Goal: Information Seeking & Learning: Learn about a topic

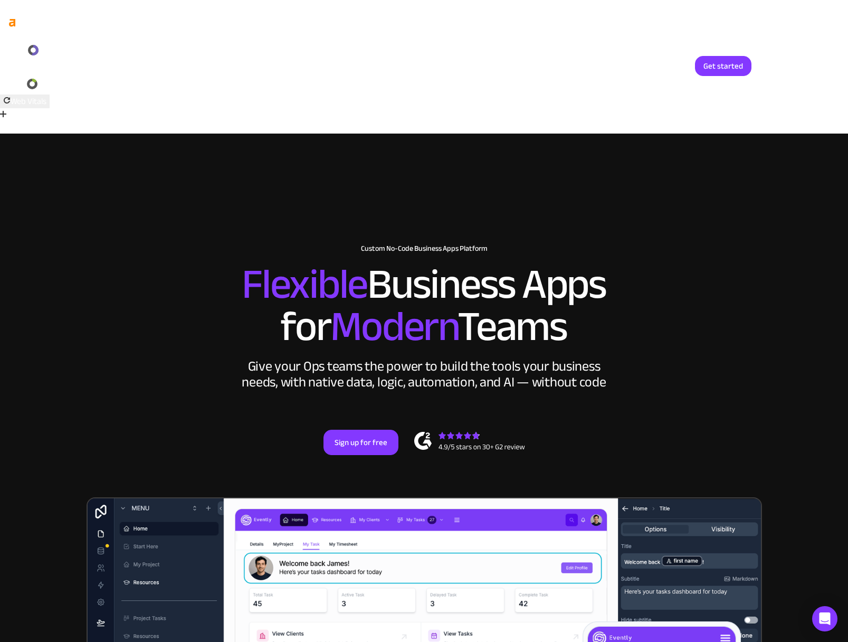
click at [662, 68] on link "Login" at bounding box center [670, 66] width 35 height 20
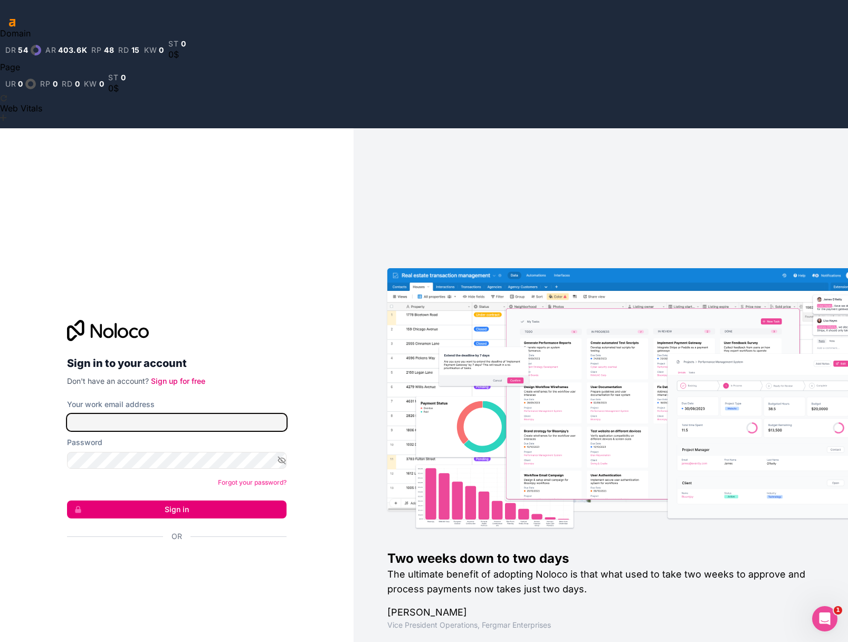
type input "office@alliancenw.org"
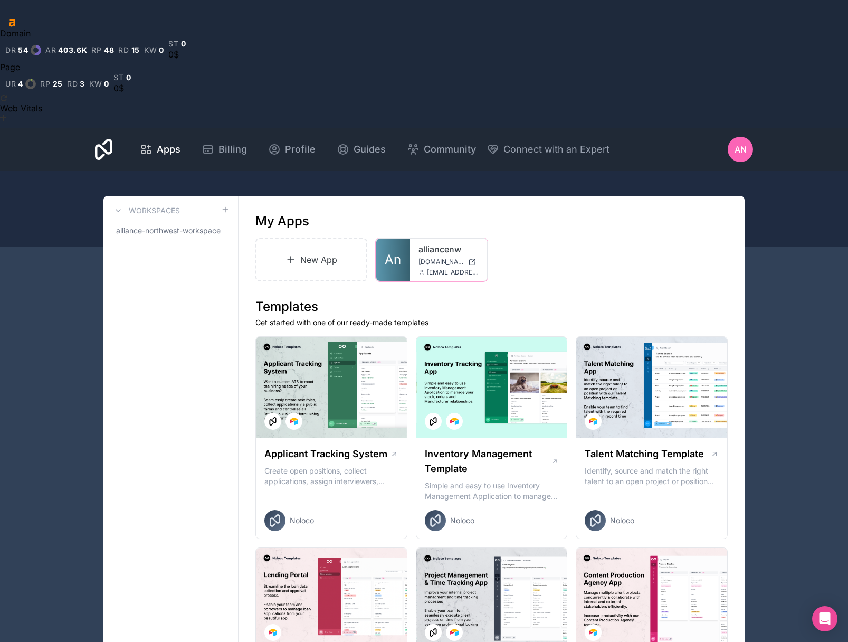
click at [421, 258] on span "alliancenw.noloco.co" at bounding box center [441, 262] width 45 height 8
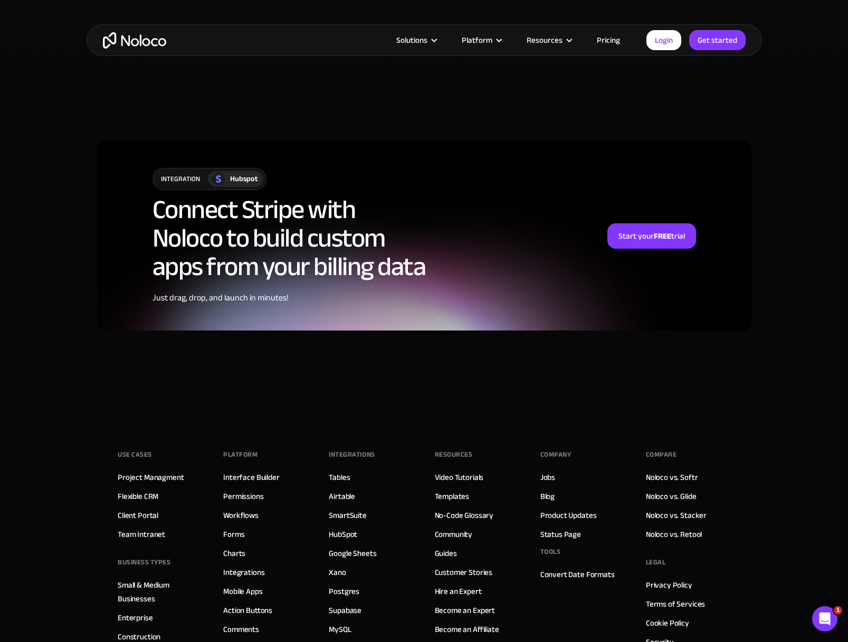
scroll to position [2525, 0]
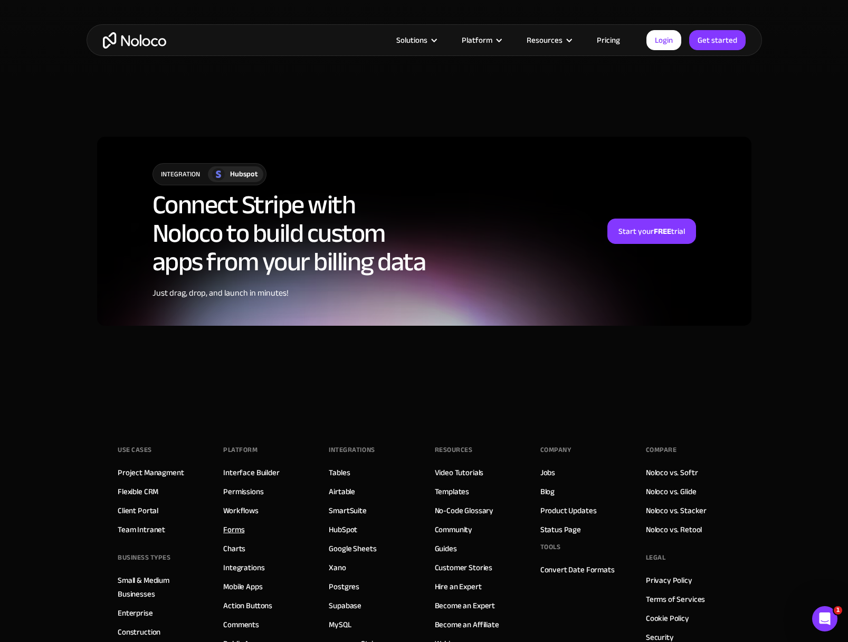
click at [234, 523] on link "Forms" at bounding box center [233, 530] width 21 height 14
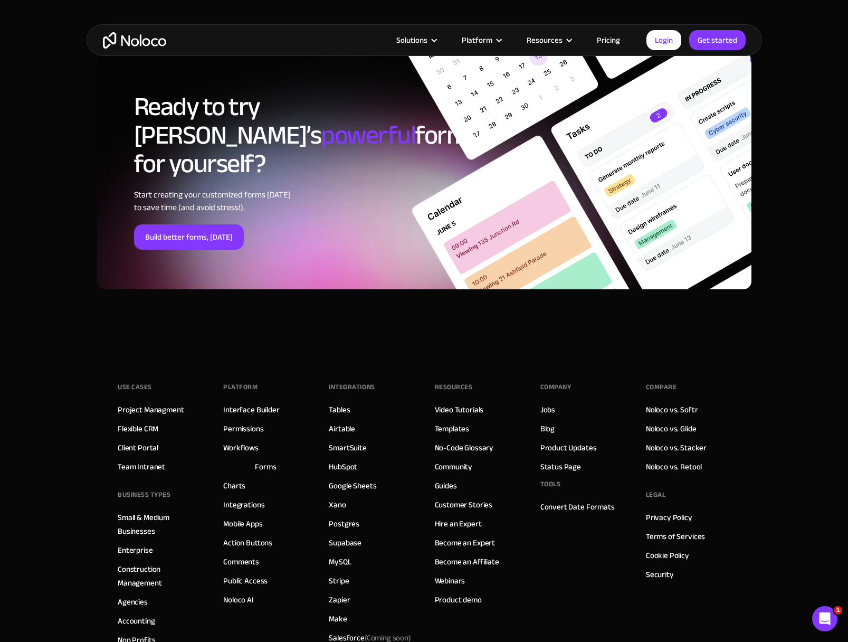
scroll to position [3833, 0]
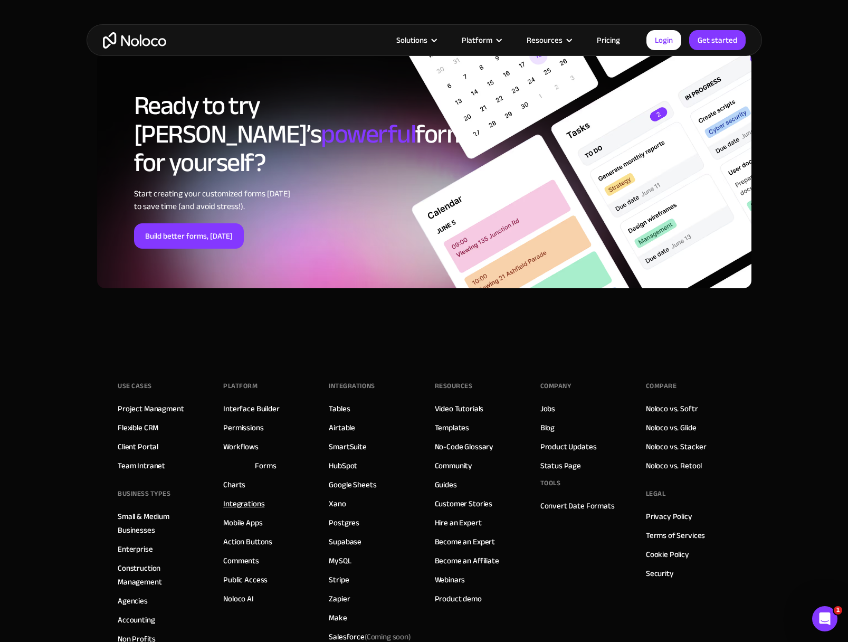
click at [243, 497] on link "Integrations" at bounding box center [243, 504] width 41 height 14
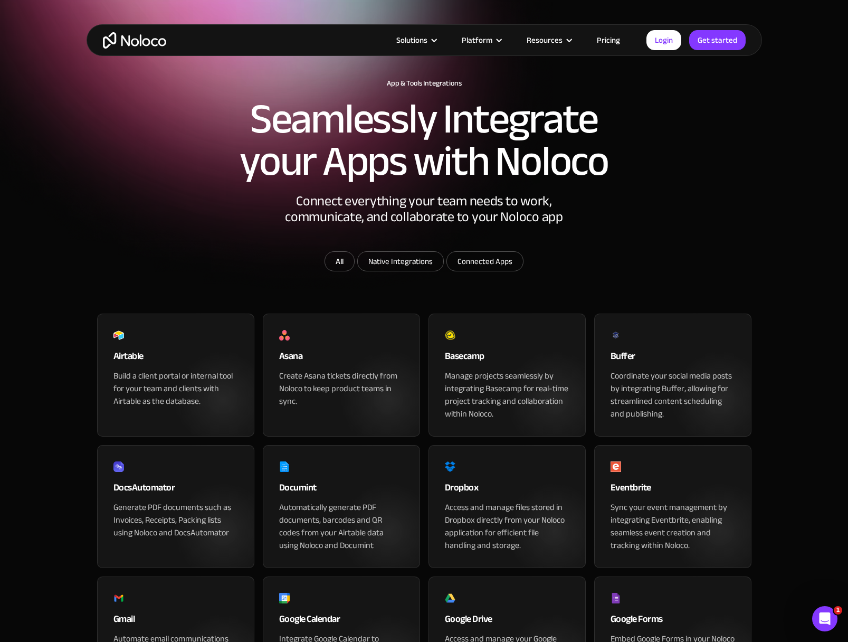
click at [646, 480] on div "Eventbrite" at bounding box center [673, 490] width 125 height 21
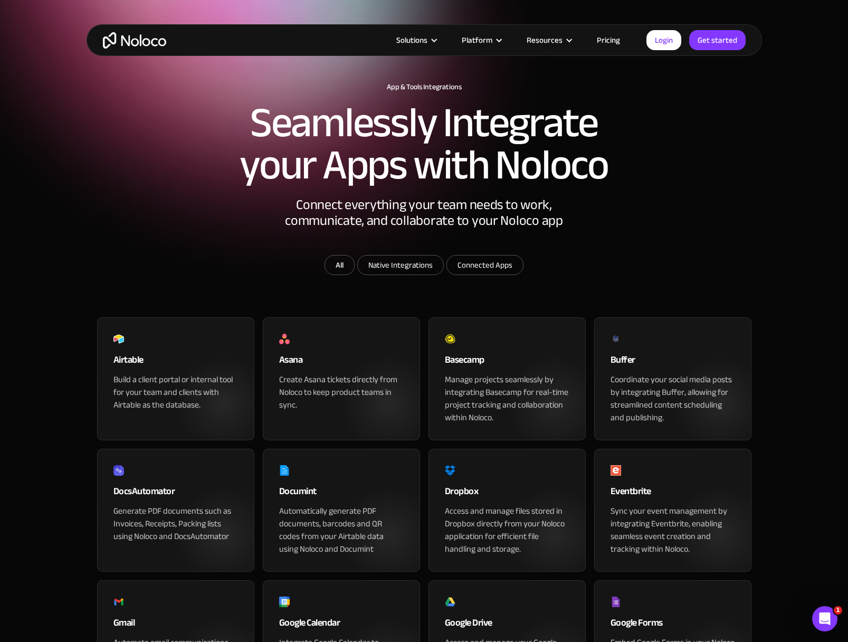
scroll to position [160, 0]
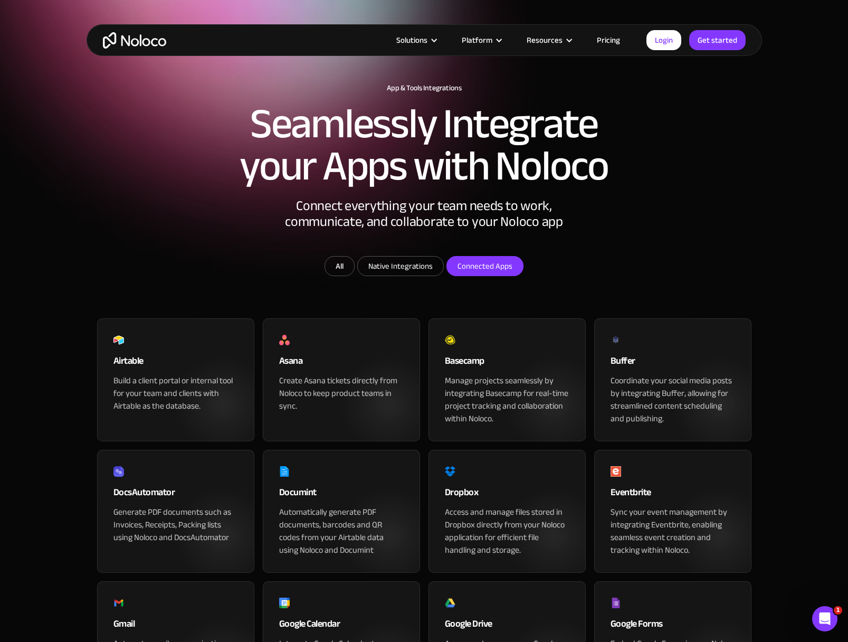
click at [517, 257] on input "Connected Apps" at bounding box center [485, 266] width 76 height 19
checkbox input "true"
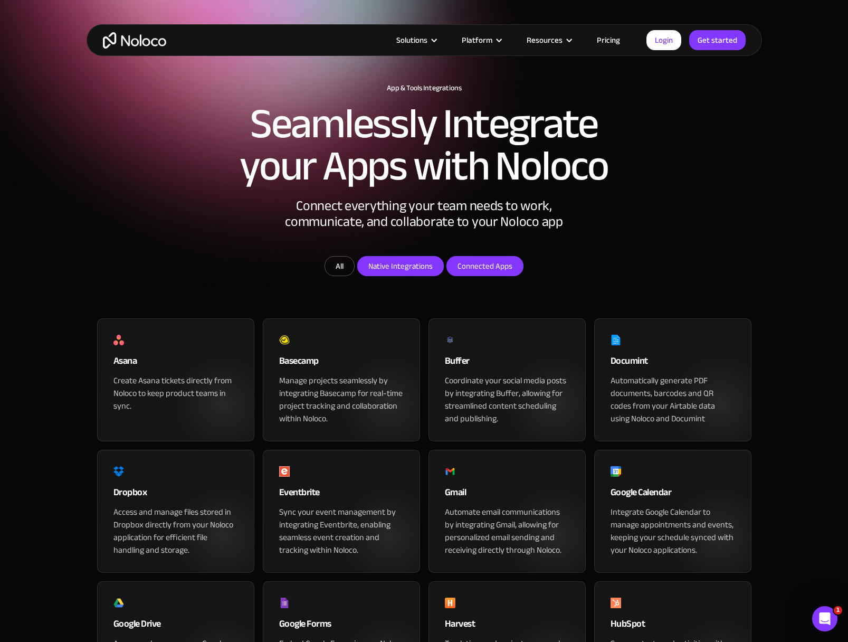
click at [377, 257] on input "Native Integrations" at bounding box center [401, 266] width 86 height 19
checkbox input "true"
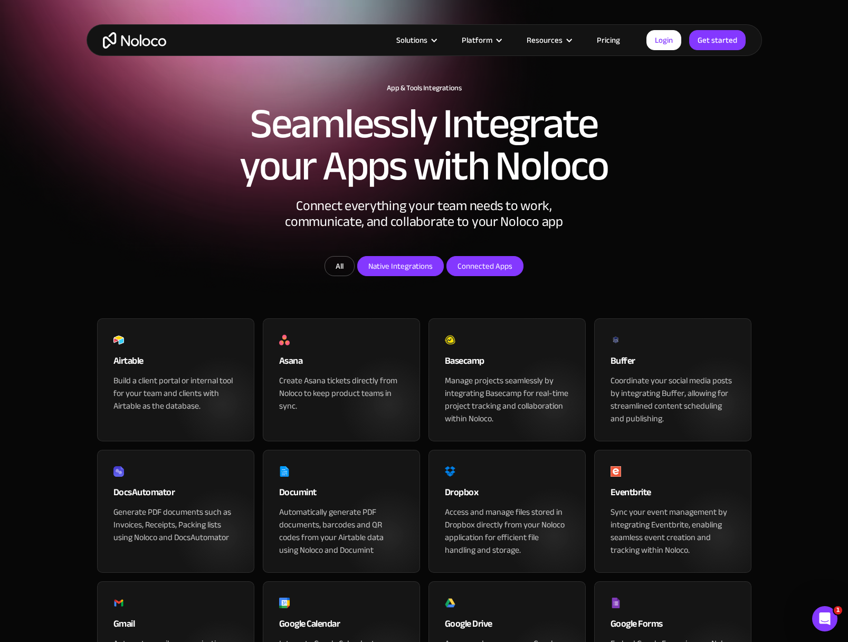
click at [499, 257] on input "Connected Apps" at bounding box center [485, 266] width 76 height 19
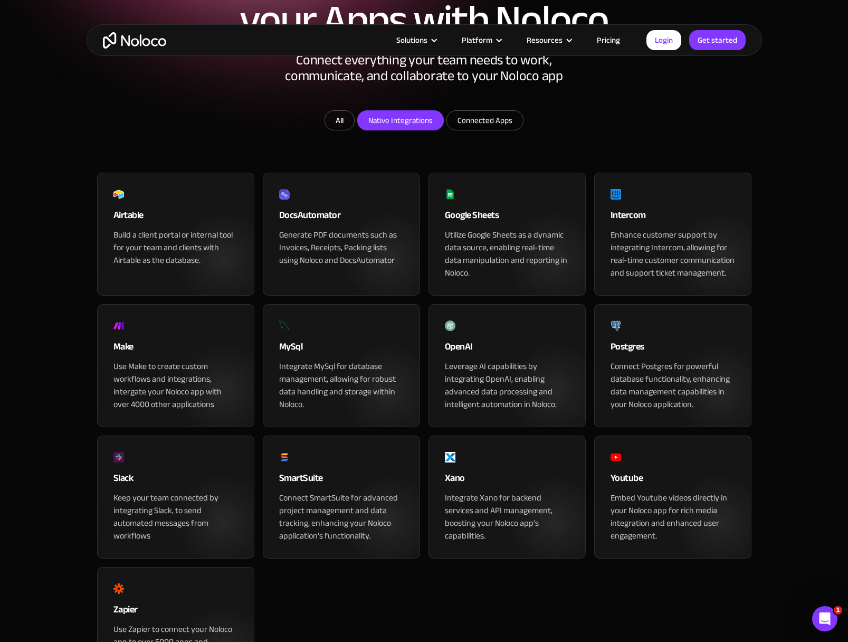
scroll to position [309, 0]
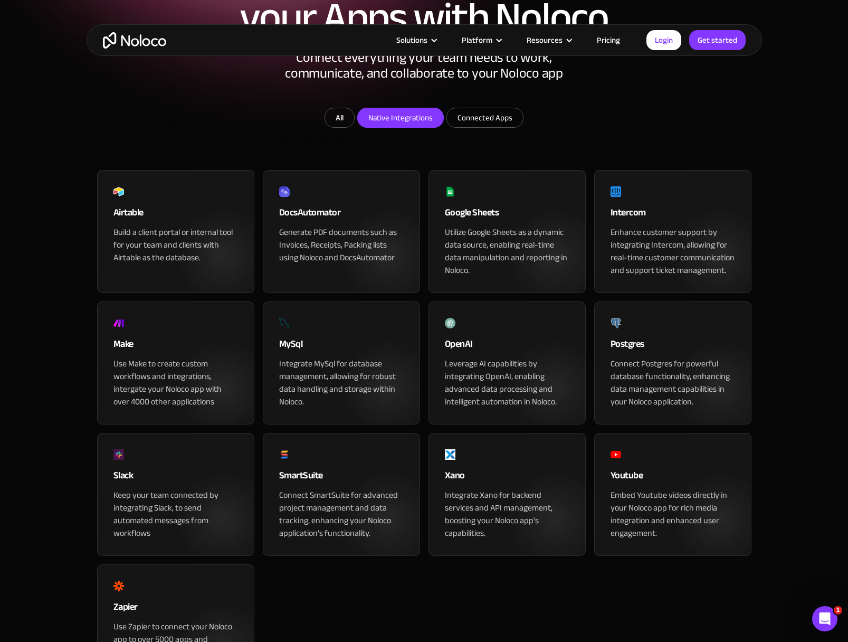
click at [447, 108] on input "Connected Apps" at bounding box center [485, 117] width 76 height 19
checkbox input "true"
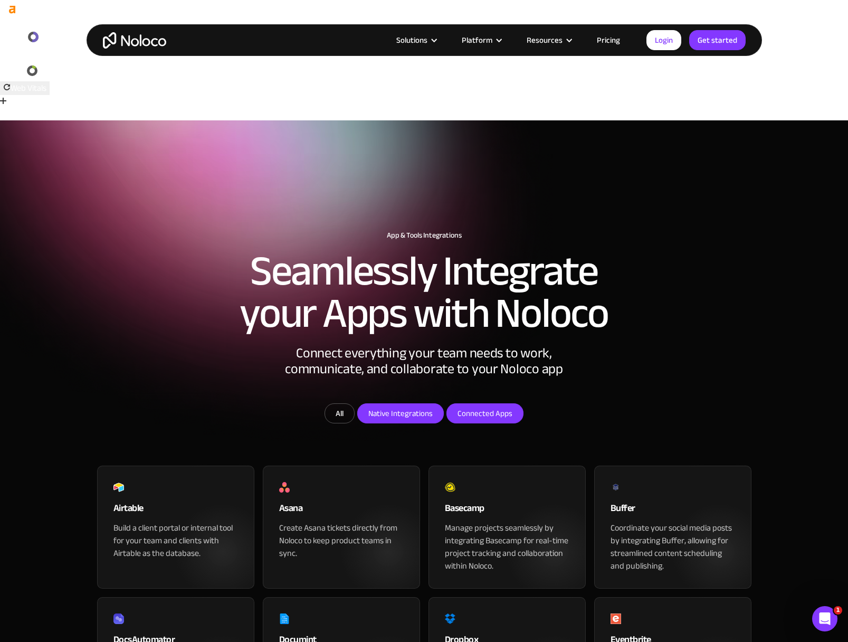
scroll to position [0, 0]
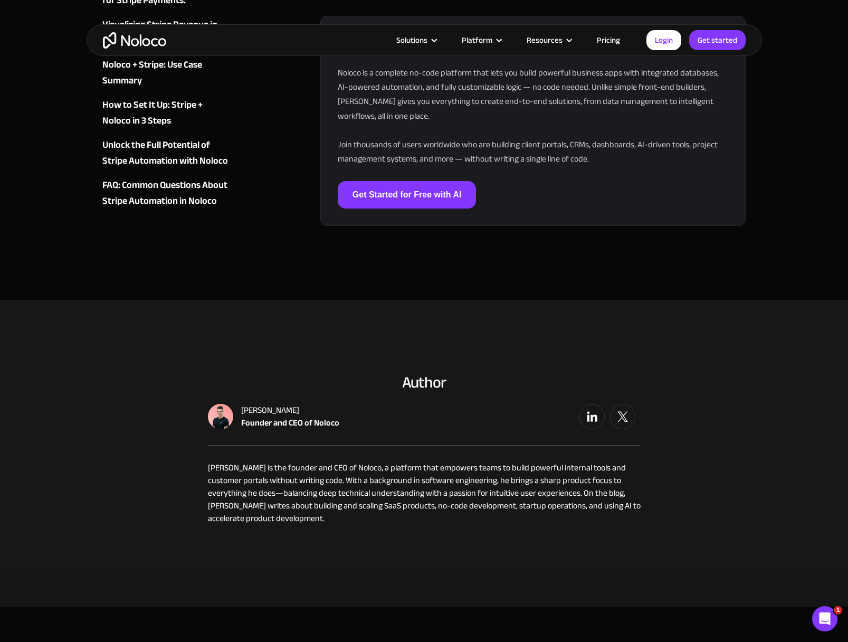
scroll to position [4930, 0]
